Goal: Information Seeking & Learning: Understand process/instructions

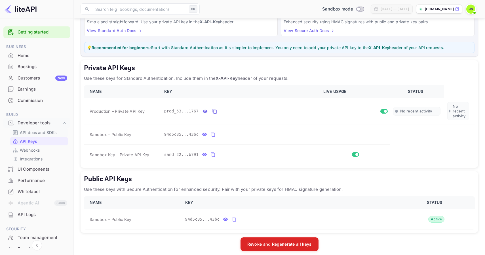
click at [41, 134] on p "API docs and SDKs" at bounding box center [38, 132] width 37 height 6
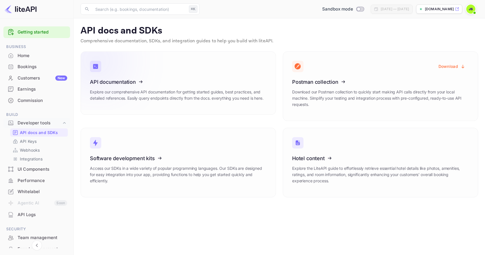
click at [126, 76] on icon at bounding box center [125, 81] width 88 height 58
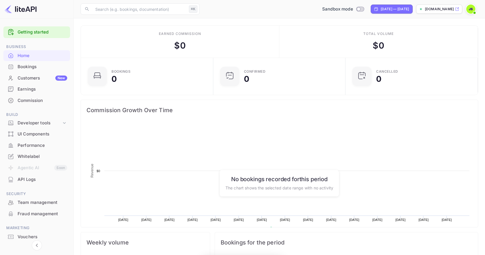
scroll to position [92, 129]
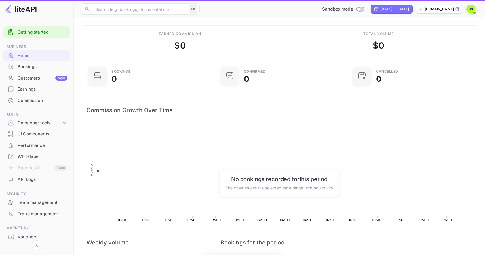
scroll to position [92, 129]
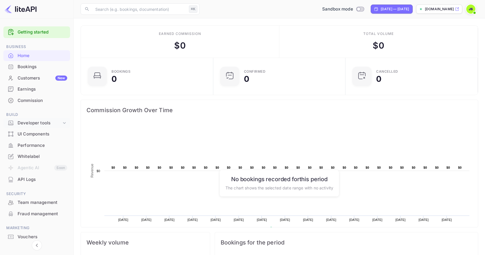
click at [47, 123] on div "Developer tools" at bounding box center [40, 123] width 44 height 7
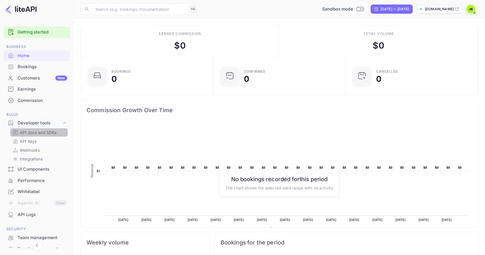
click at [43, 133] on p "API docs and SDKs" at bounding box center [38, 132] width 37 height 6
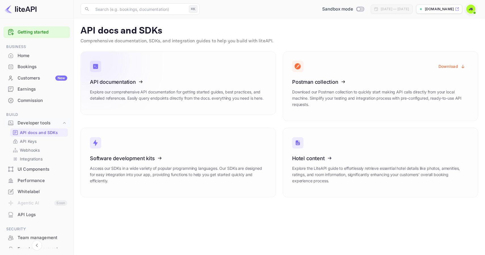
click at [163, 74] on icon at bounding box center [125, 81] width 88 height 58
